Goal: Find specific page/section: Find specific page/section

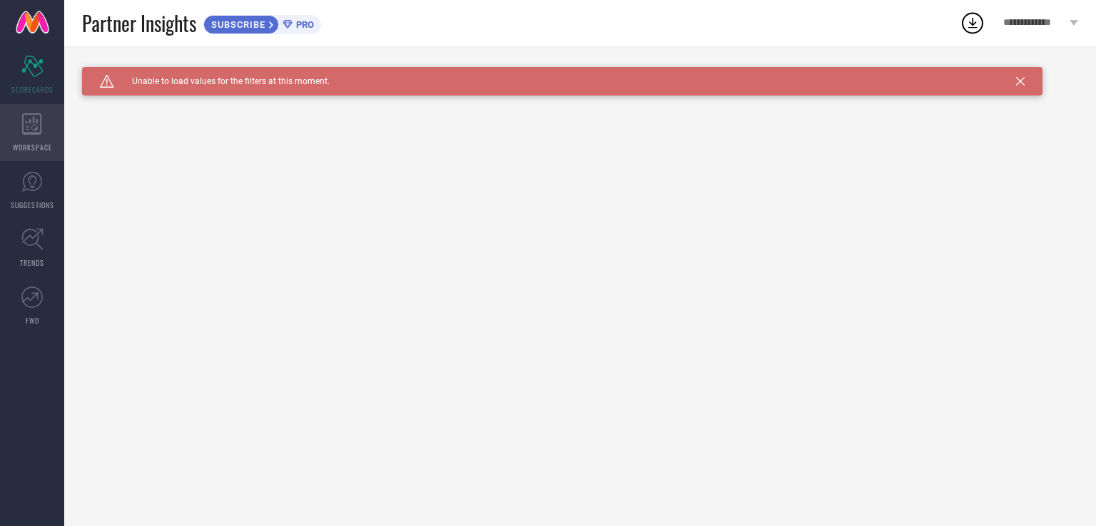
click at [31, 136] on div "WORKSPACE" at bounding box center [32, 132] width 64 height 57
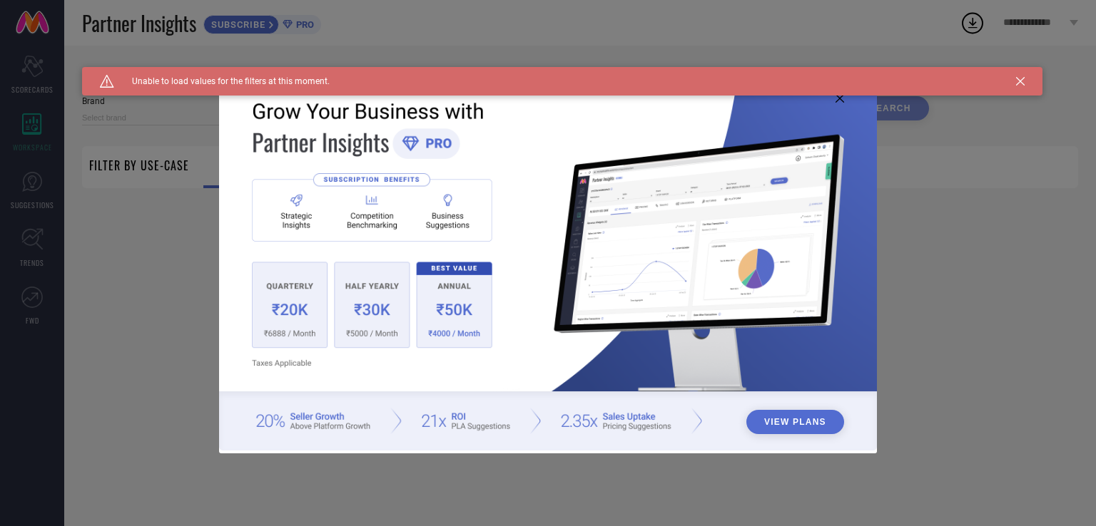
type input "1 STOP FASHION"
type input "All"
click at [1024, 85] on div "Caution Created with Sketch. Unable to load values for the filters at this mome…" at bounding box center [562, 81] width 960 height 29
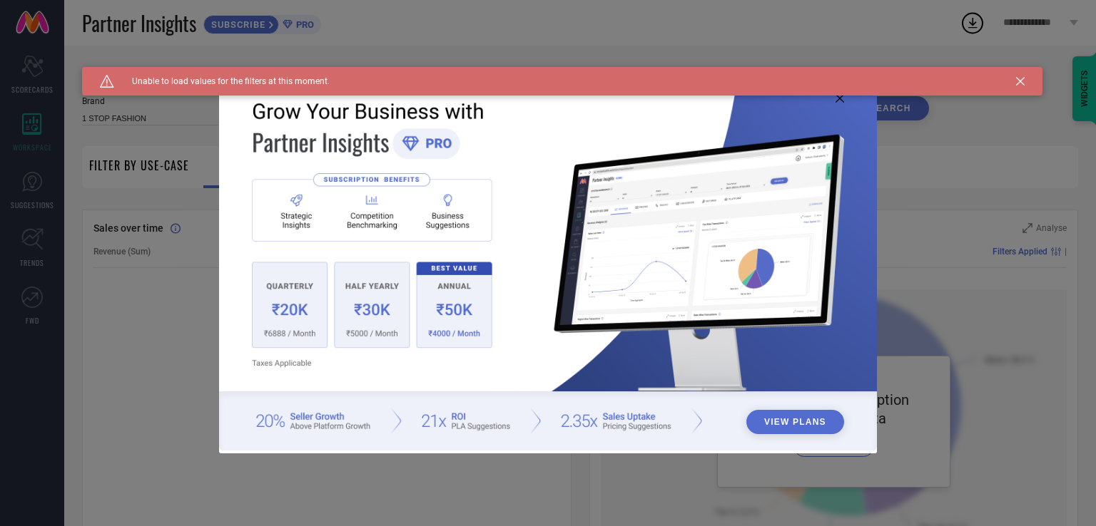
click at [837, 96] on icon at bounding box center [839, 98] width 9 height 9
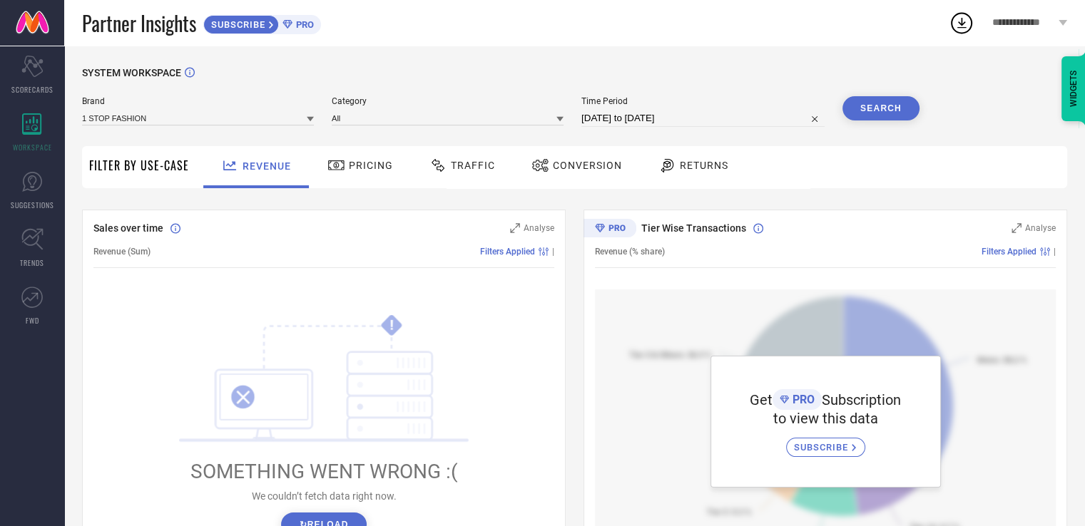
click at [341, 160] on icon at bounding box center [336, 165] width 18 height 17
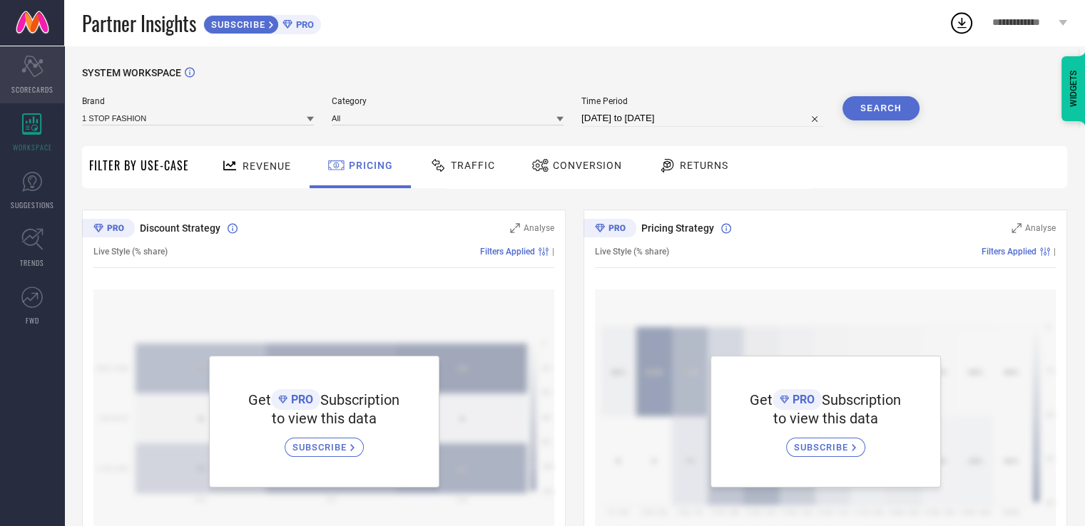
click at [17, 63] on div "Scorecard SCORECARDS" at bounding box center [32, 74] width 64 height 57
